Goal: Book appointment/travel/reservation

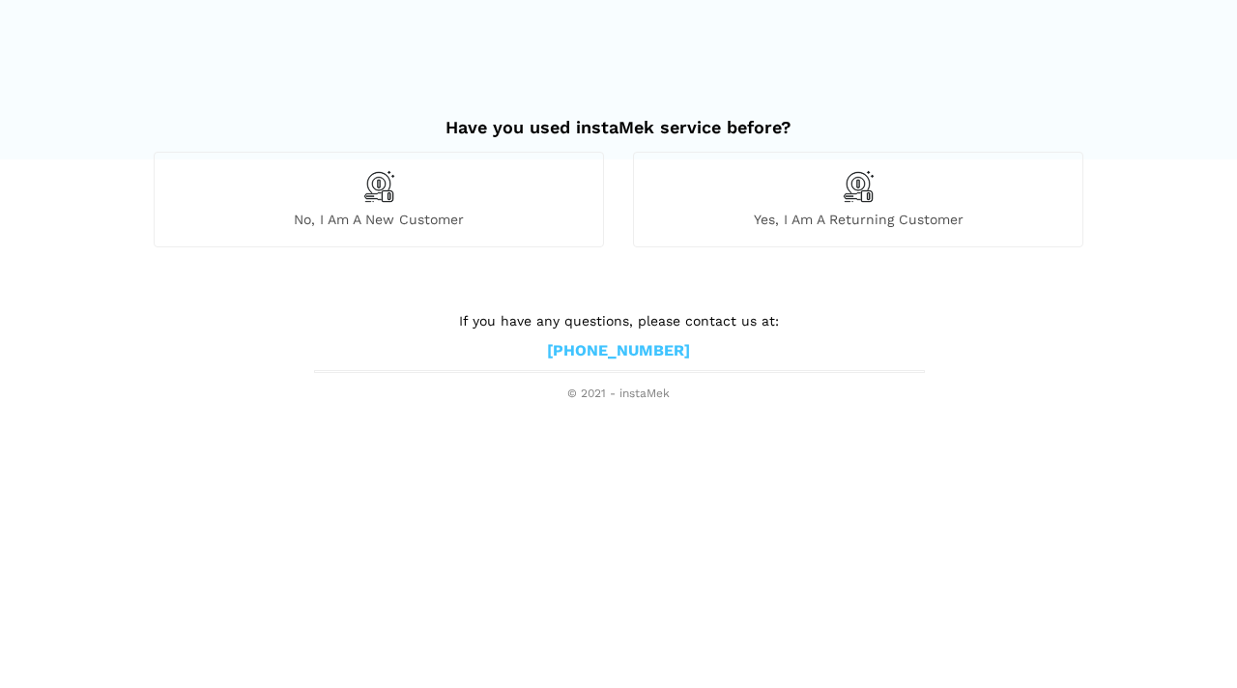
click at [346, 209] on div "No, I am a new customer" at bounding box center [379, 199] width 450 height 95
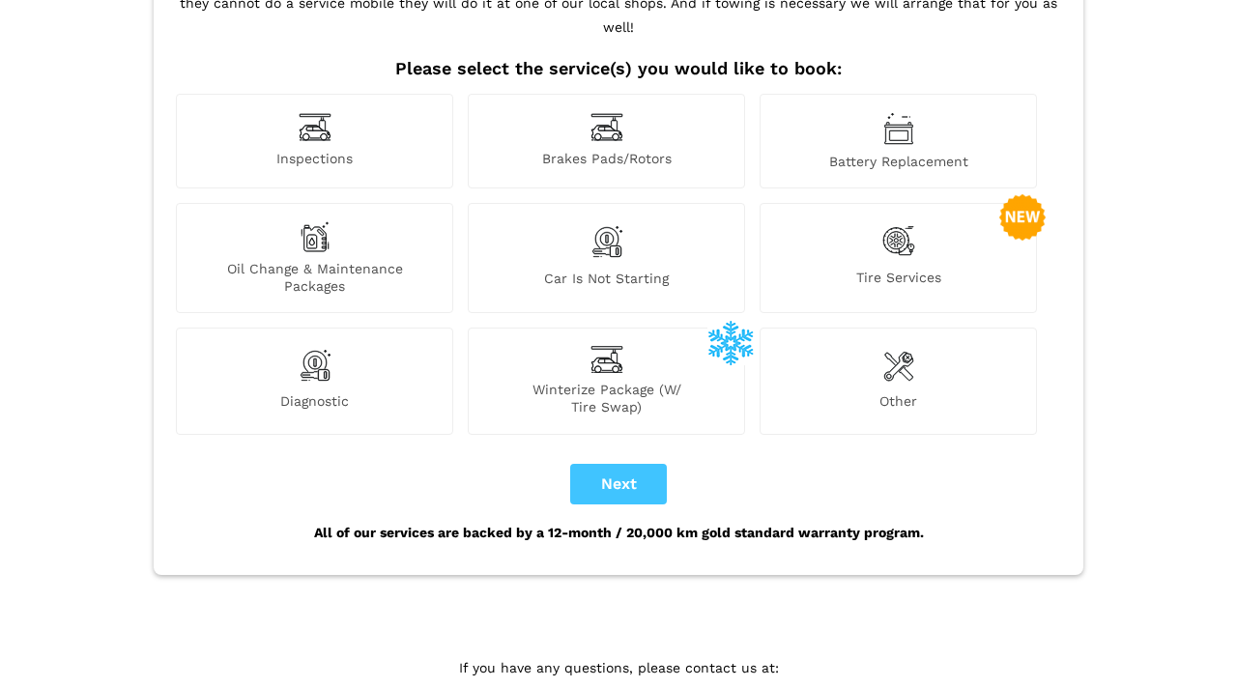
scroll to position [231, 0]
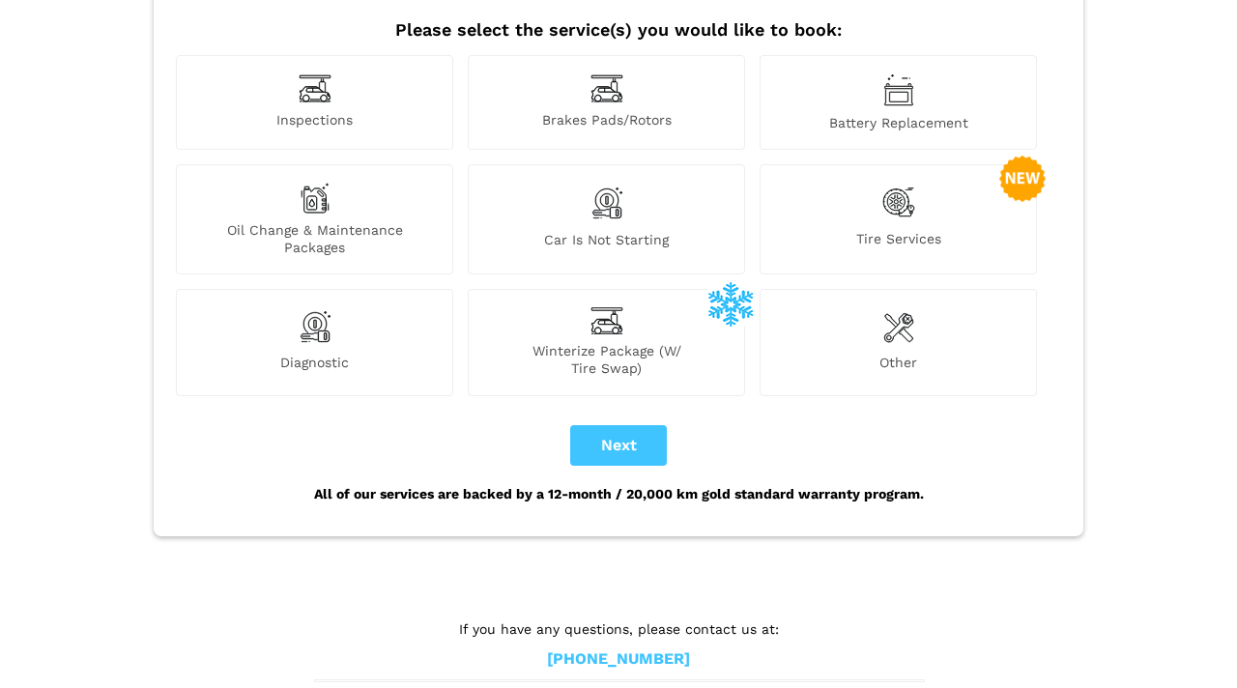
click at [907, 230] on span "Tire Services" at bounding box center [897, 243] width 275 height 26
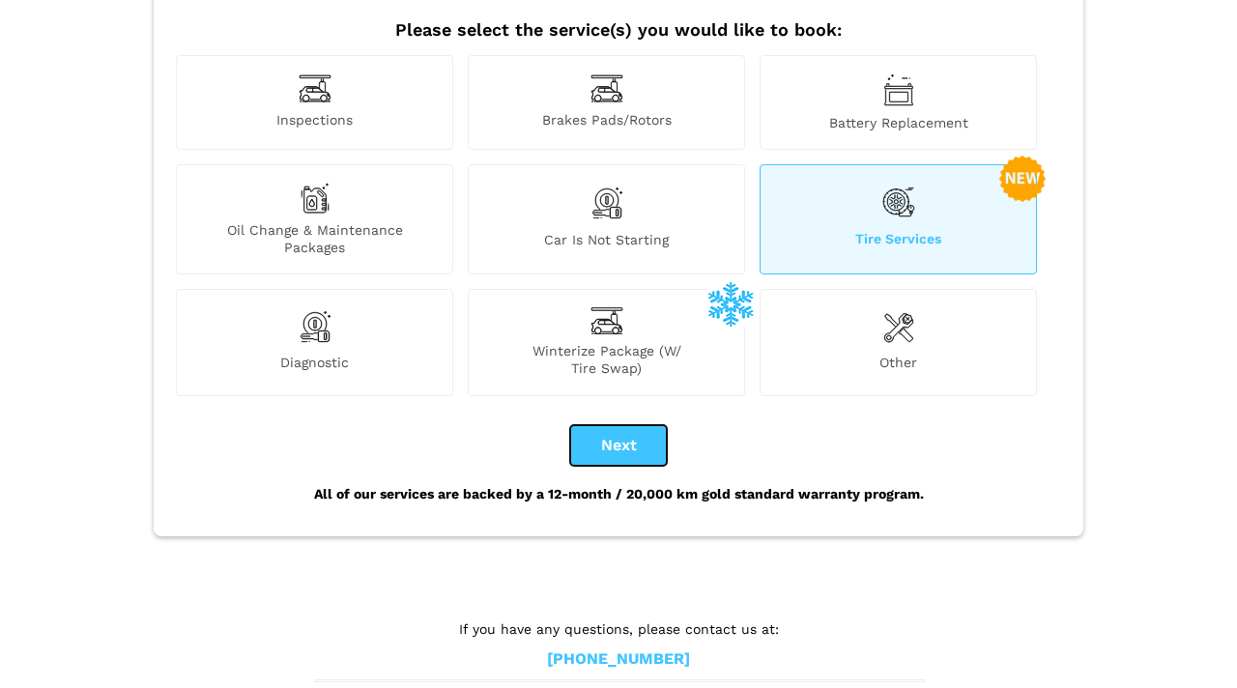
click at [640, 425] on button "Next" at bounding box center [618, 445] width 97 height 41
checkbox input "true"
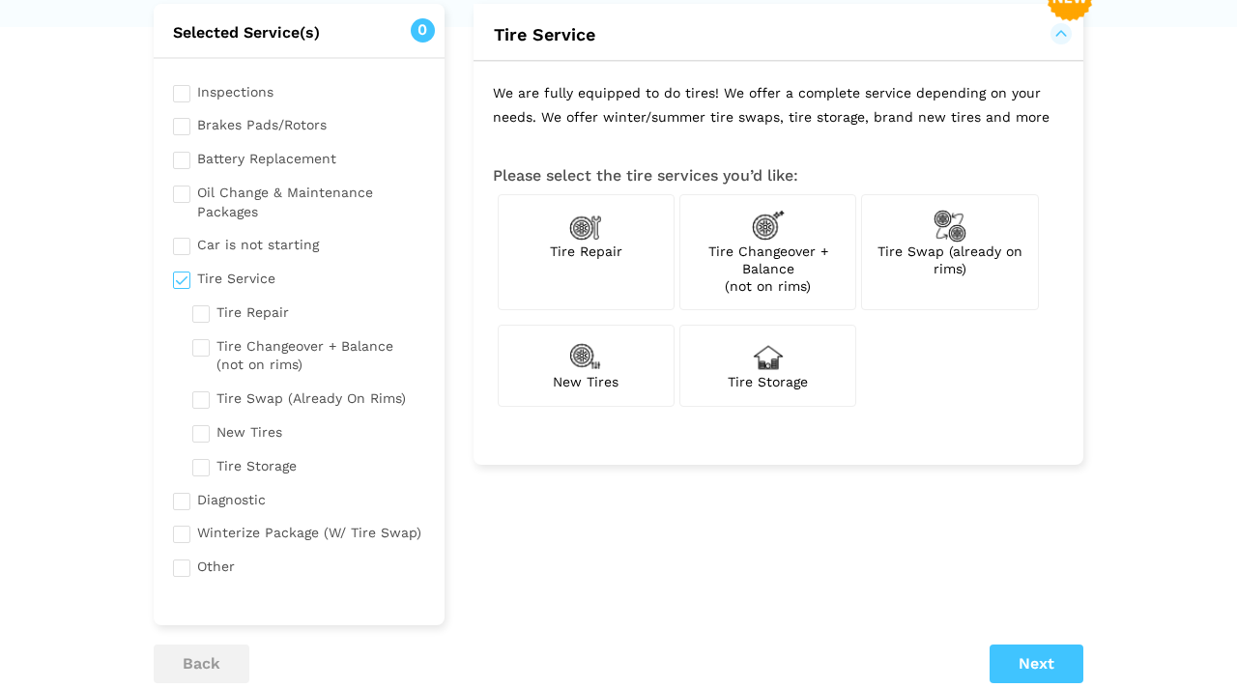
scroll to position [177, 0]
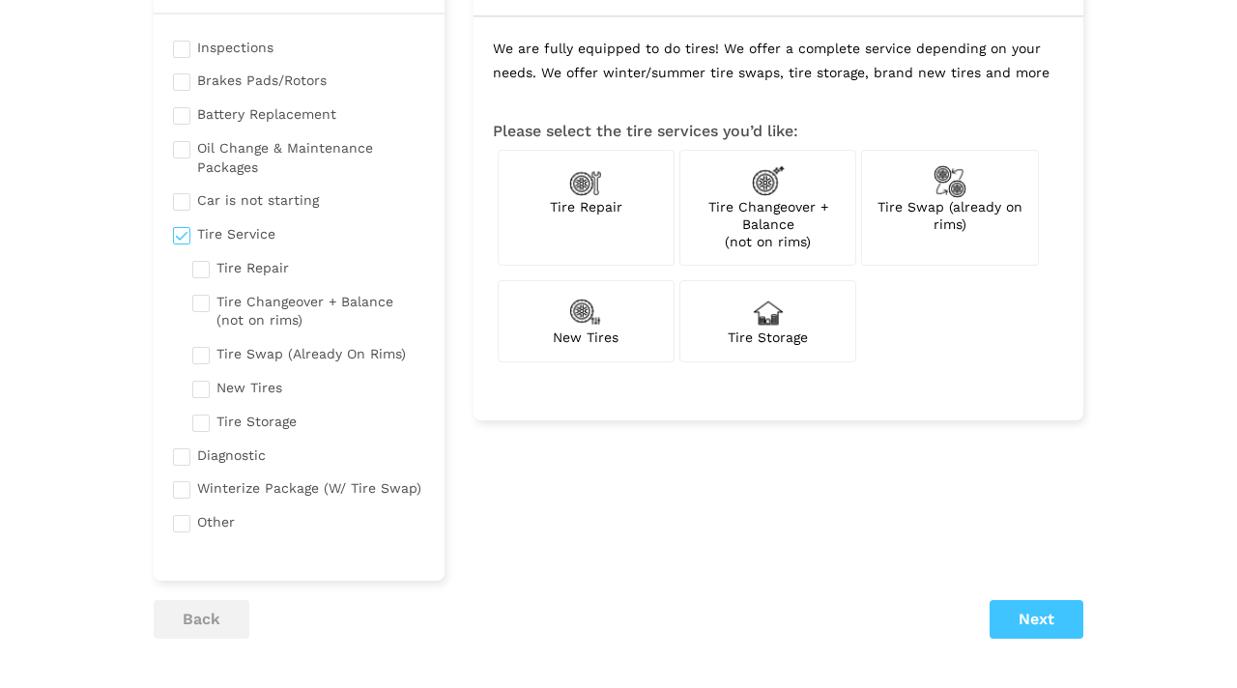
click at [943, 174] on img at bounding box center [949, 181] width 33 height 33
checkbox input "true"
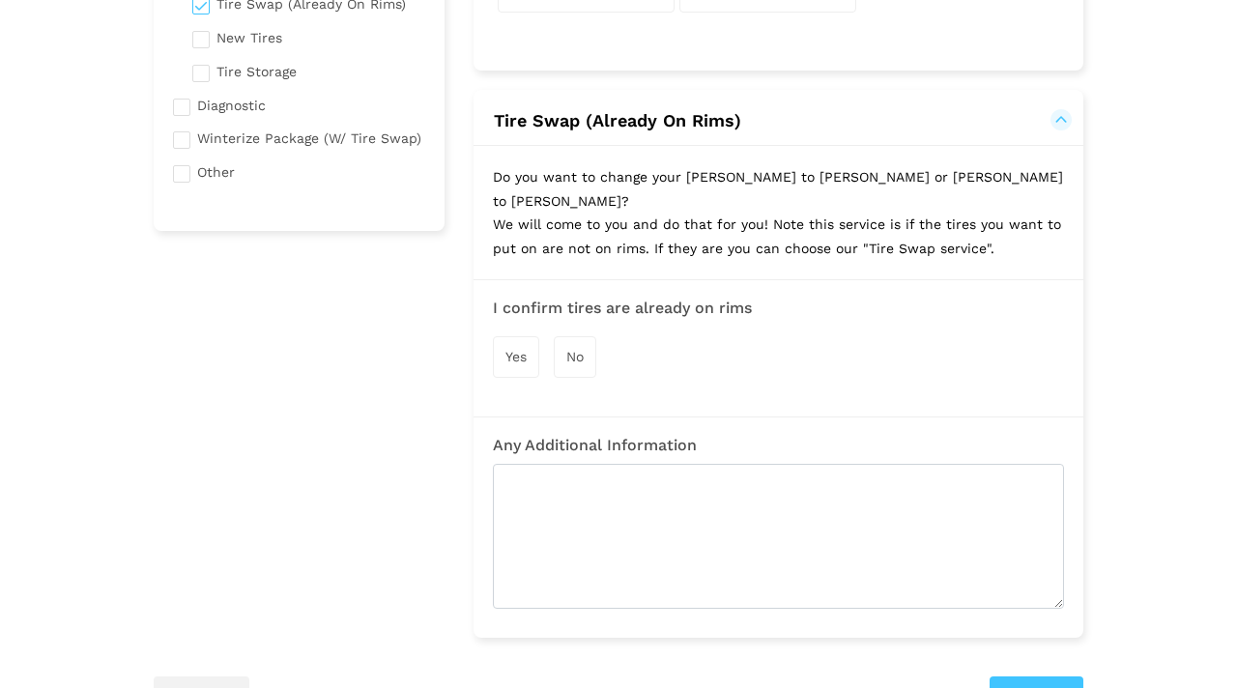
scroll to position [528, 0]
click at [523, 348] on span "Yes" at bounding box center [515, 355] width 21 height 15
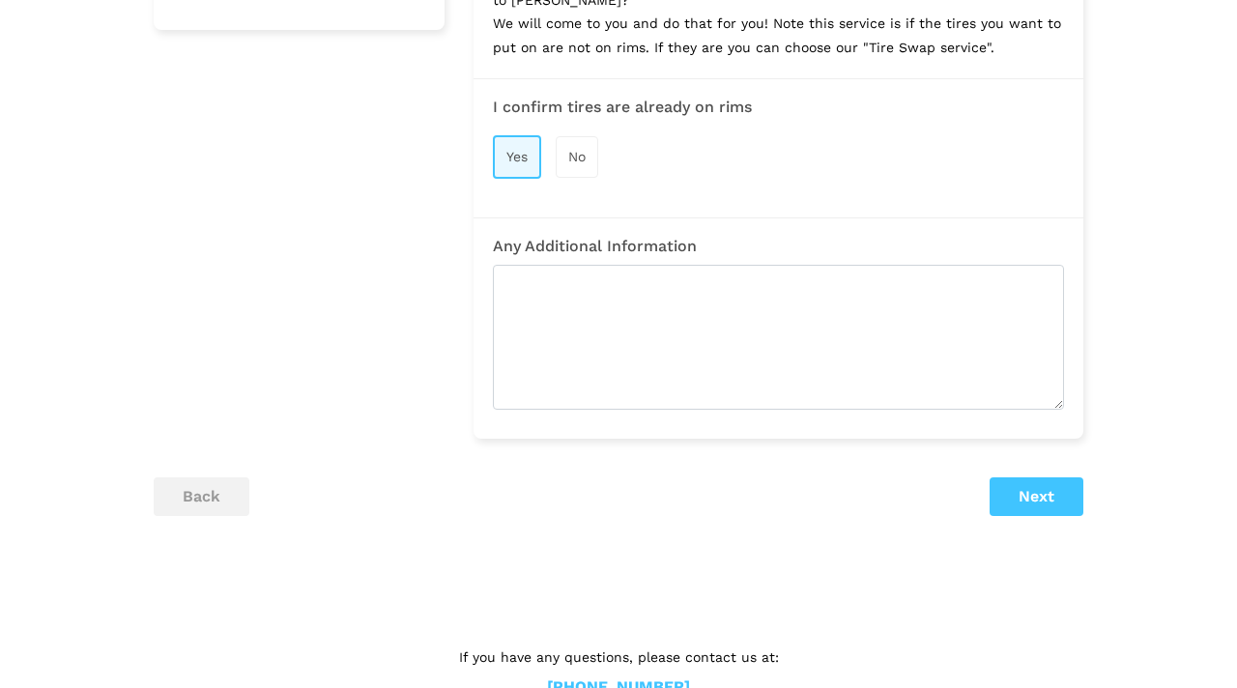
scroll to position [756, 0]
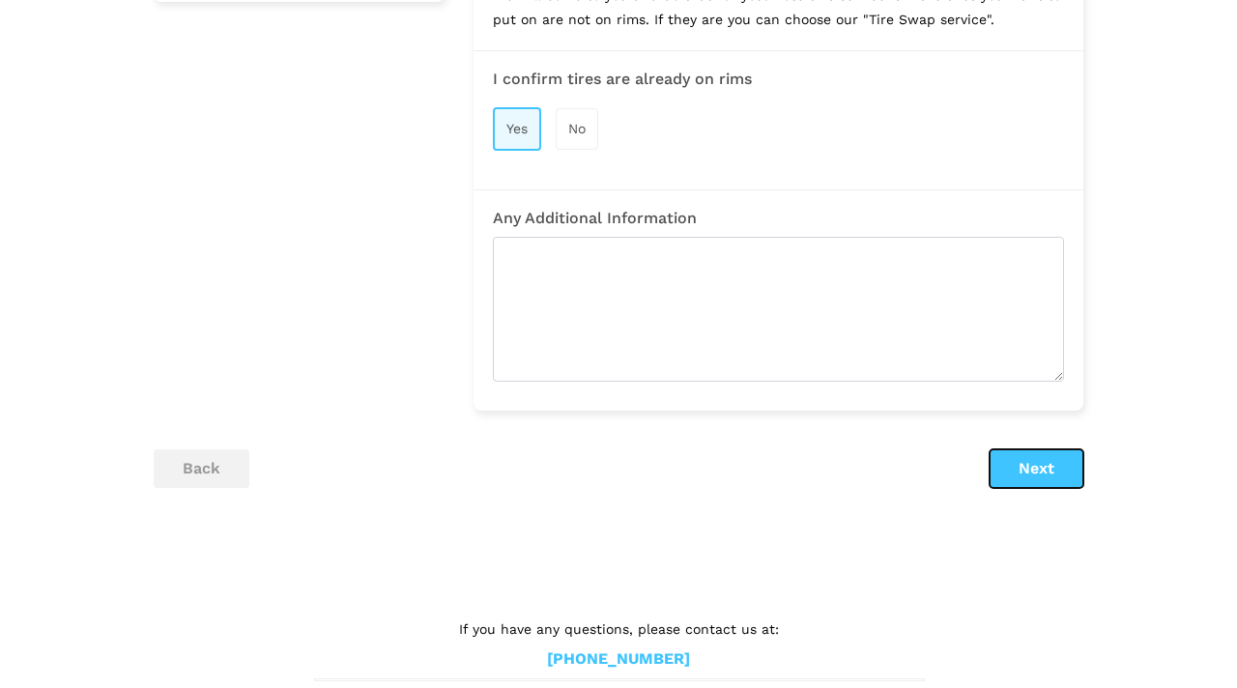
click at [1047, 449] on button "Next" at bounding box center [1036, 468] width 94 height 39
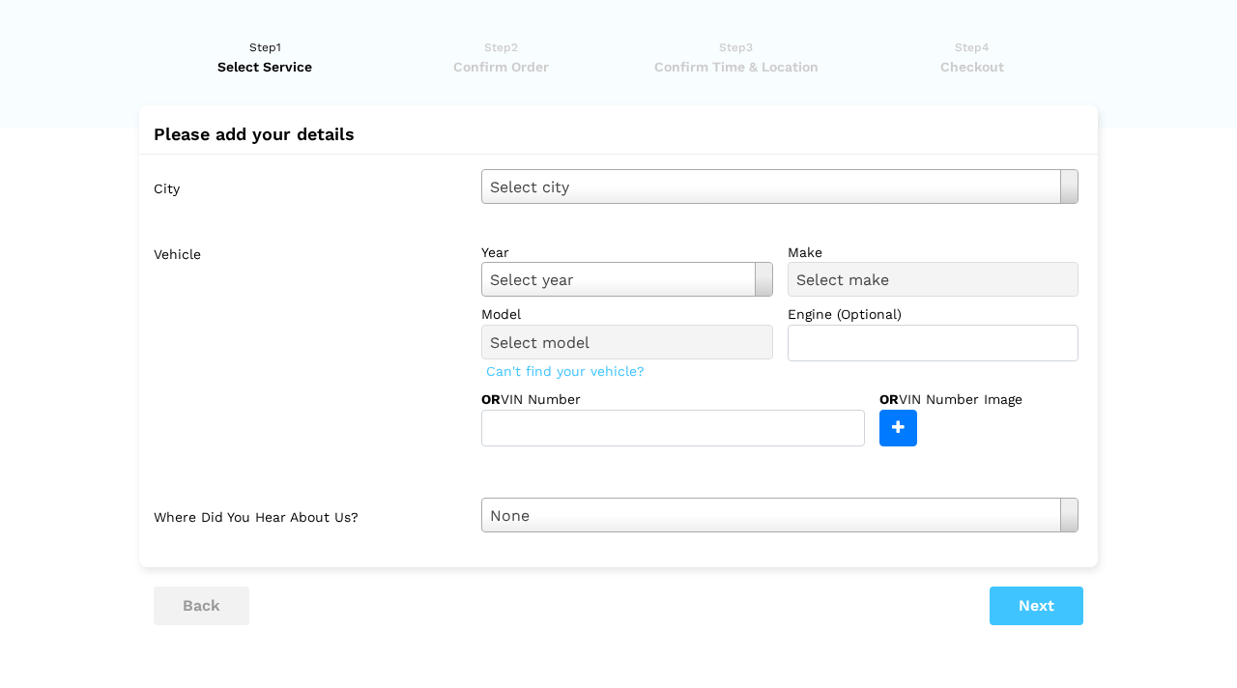
scroll to position [0, 0]
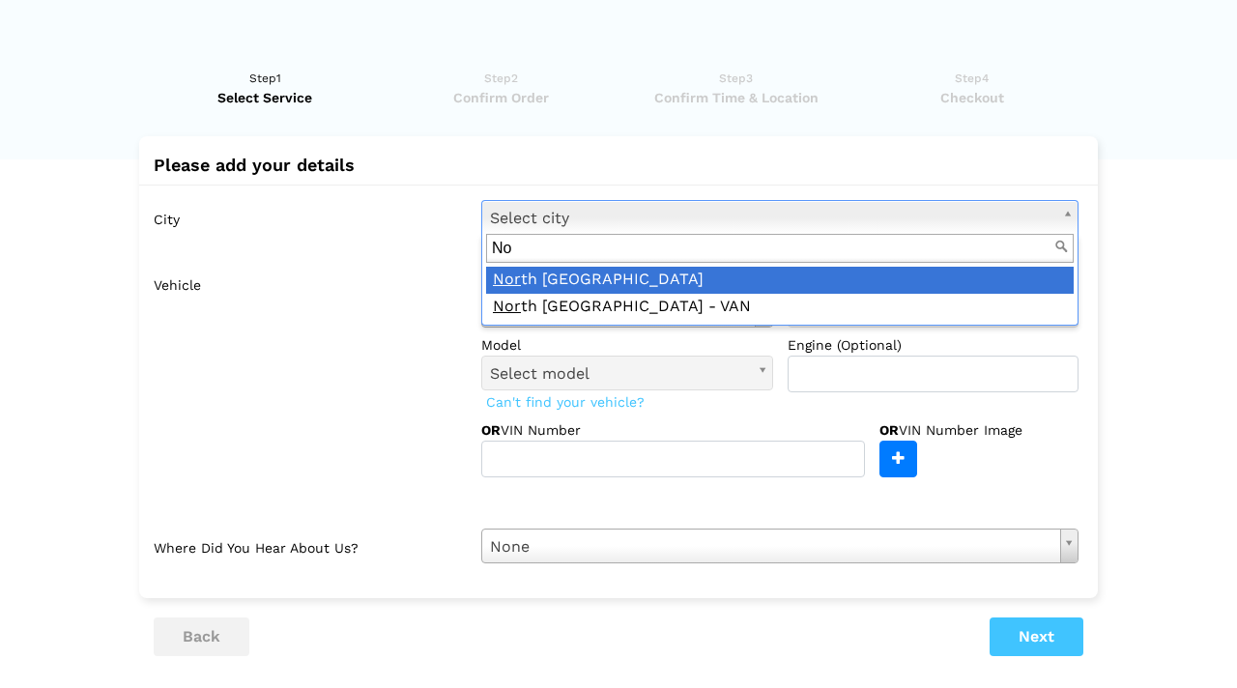
type input "N"
